Goal: Find specific page/section: Find specific page/section

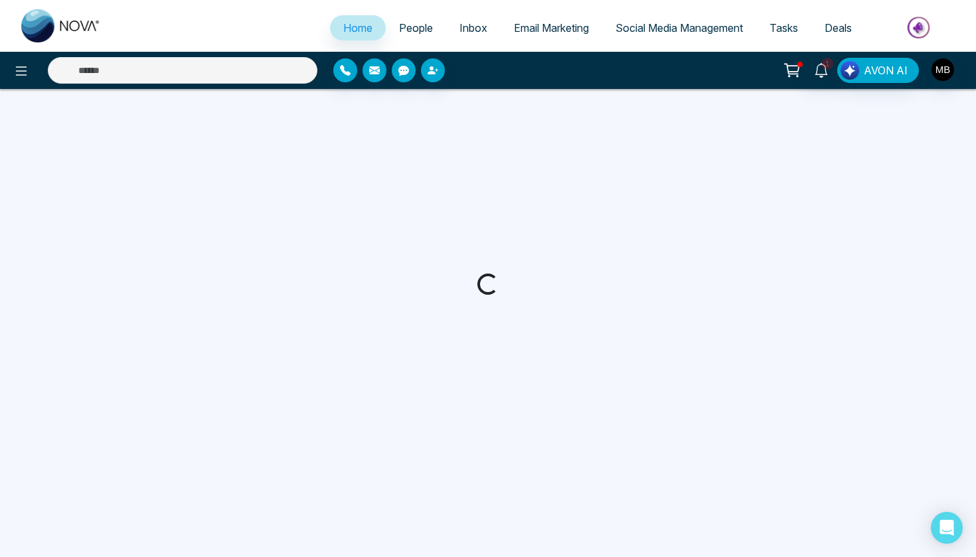
select select "*"
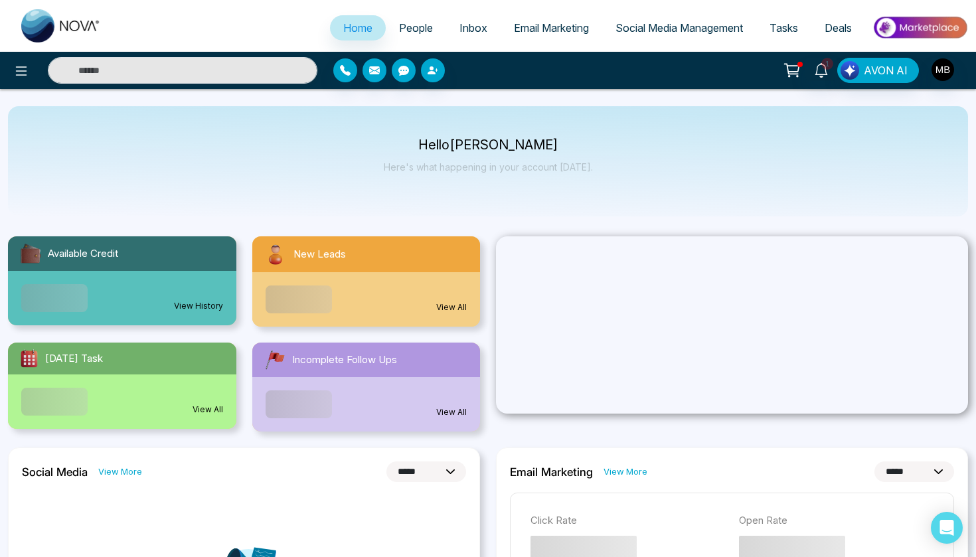
click at [533, 27] on span "Email Marketing" at bounding box center [551, 27] width 75 height 13
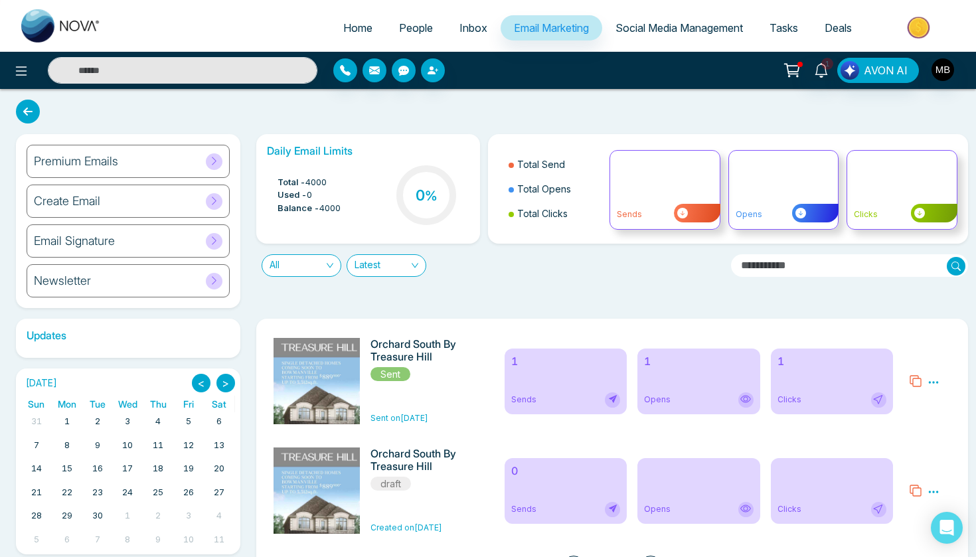
click at [151, 151] on div "Premium Emails" at bounding box center [128, 161] width 203 height 33
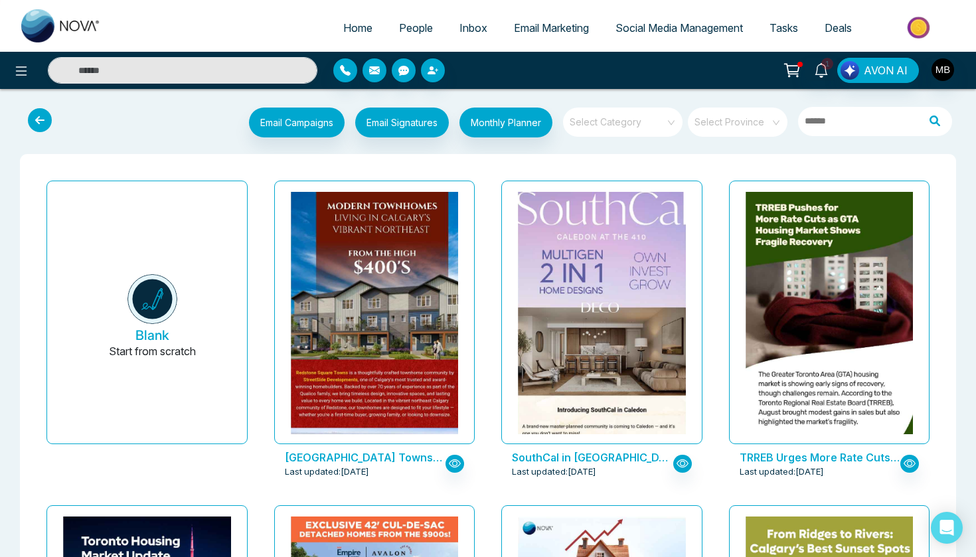
click at [32, 116] on icon at bounding box center [40, 120] width 24 height 24
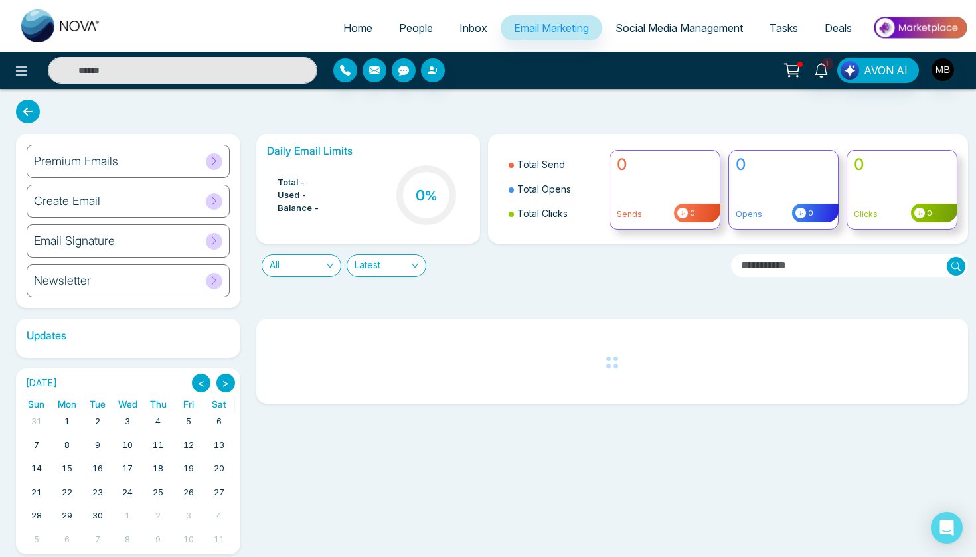
click at [113, 240] on h6 "Email Signature" at bounding box center [74, 241] width 81 height 15
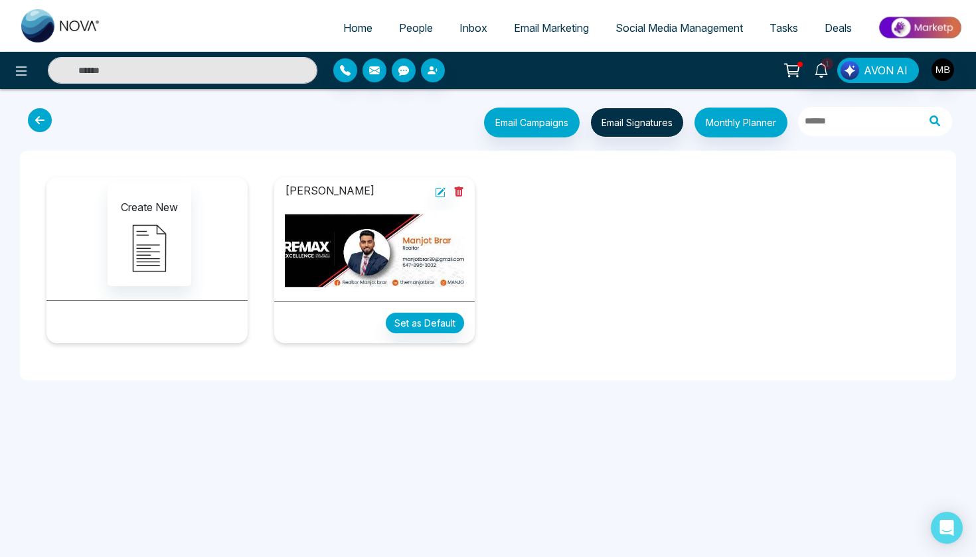
click at [441, 192] on icon at bounding box center [441, 192] width 8 height 8
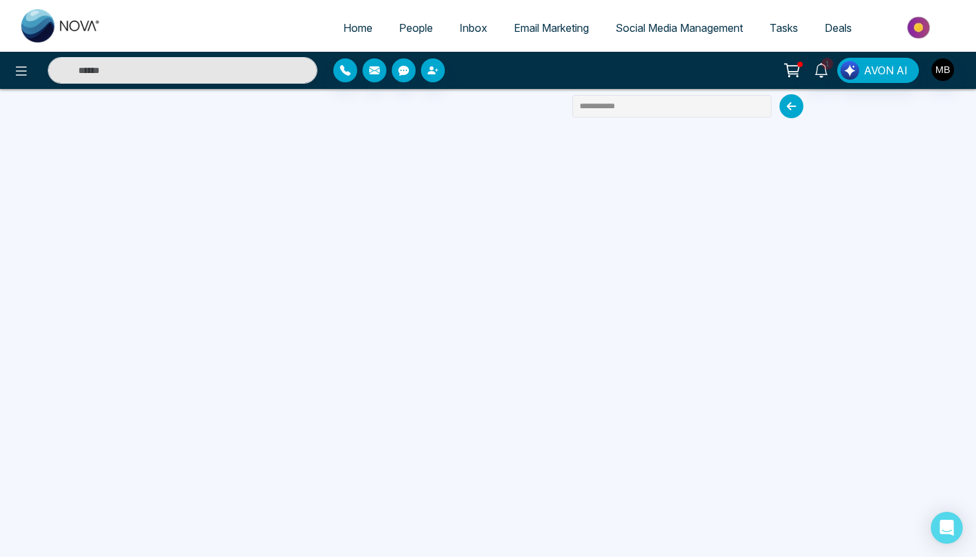
click at [54, 40] on img at bounding box center [61, 25] width 80 height 33
select select "*"
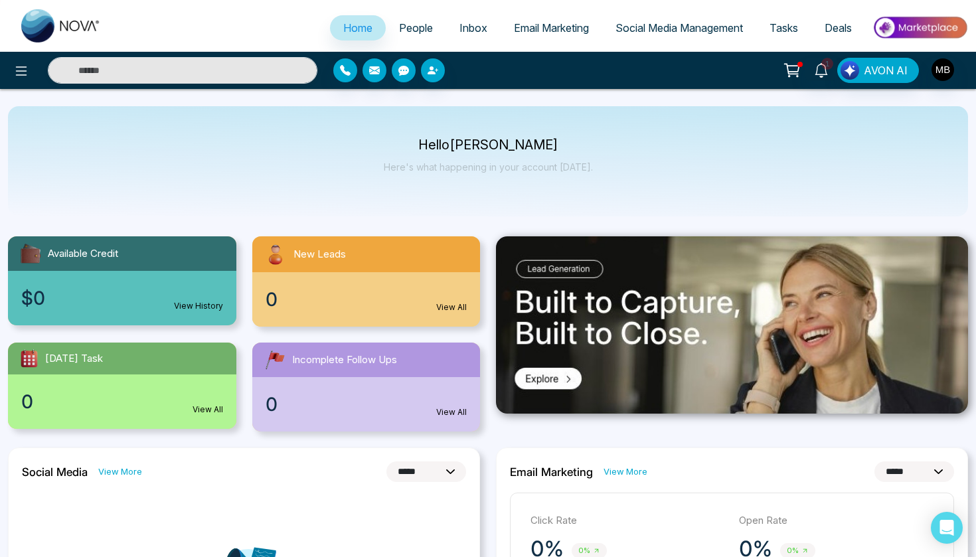
click at [675, 25] on span "Social Media Management" at bounding box center [678, 27] width 127 height 13
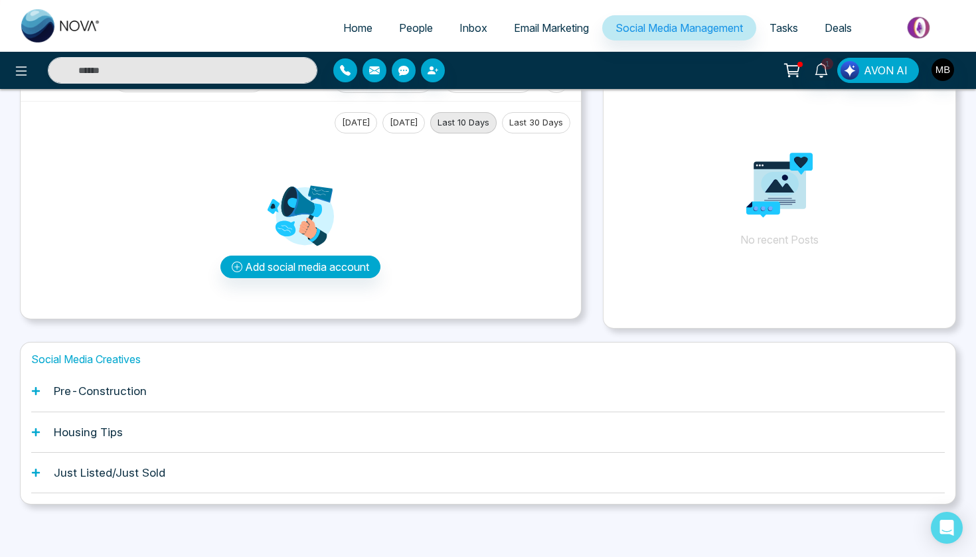
click at [77, 468] on h1 "Just Listed/Just Sold" at bounding box center [110, 472] width 112 height 13
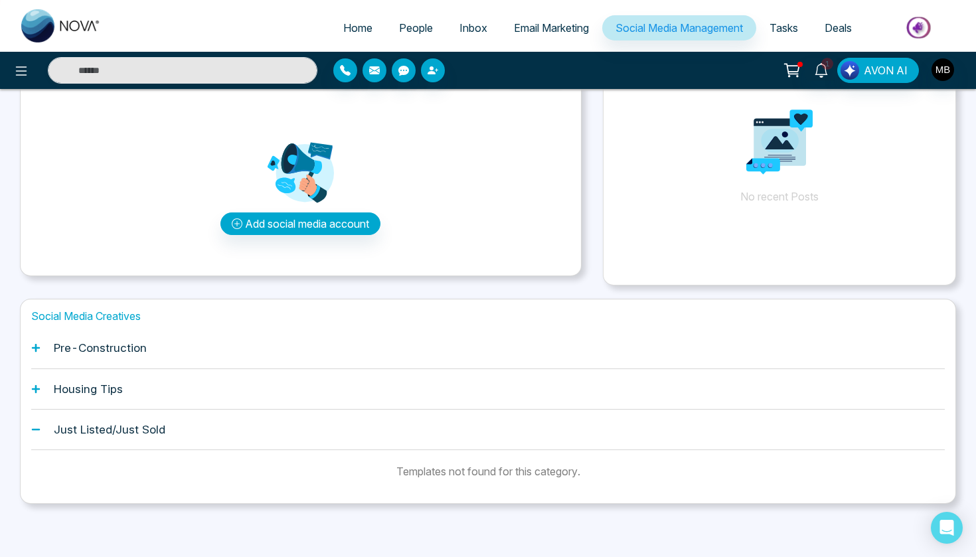
scroll to position [95, 0]
click at [39, 429] on icon at bounding box center [36, 430] width 8 height 2
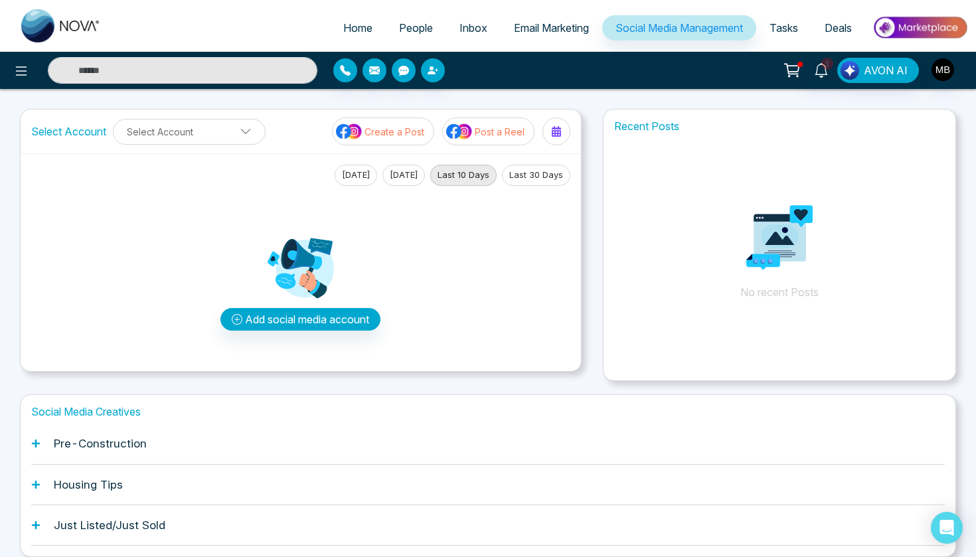
scroll to position [0, 0]
